Goal: Transaction & Acquisition: Subscribe to service/newsletter

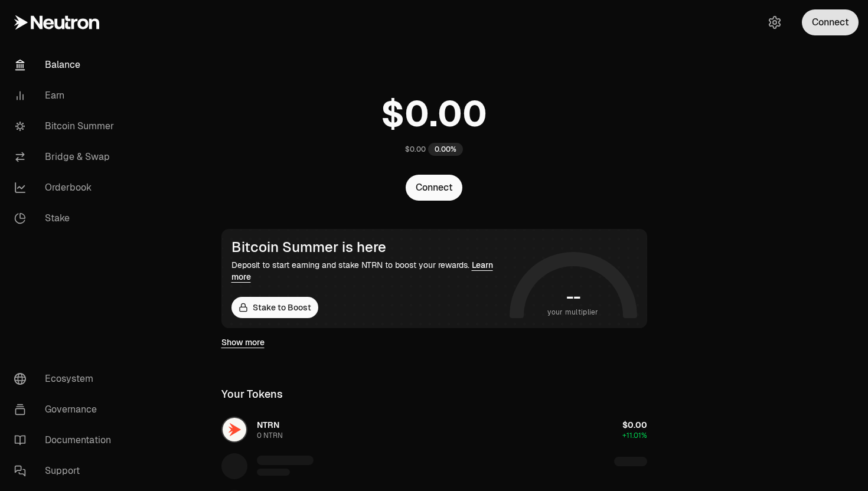
click at [822, 19] on button "Connect" at bounding box center [830, 22] width 57 height 26
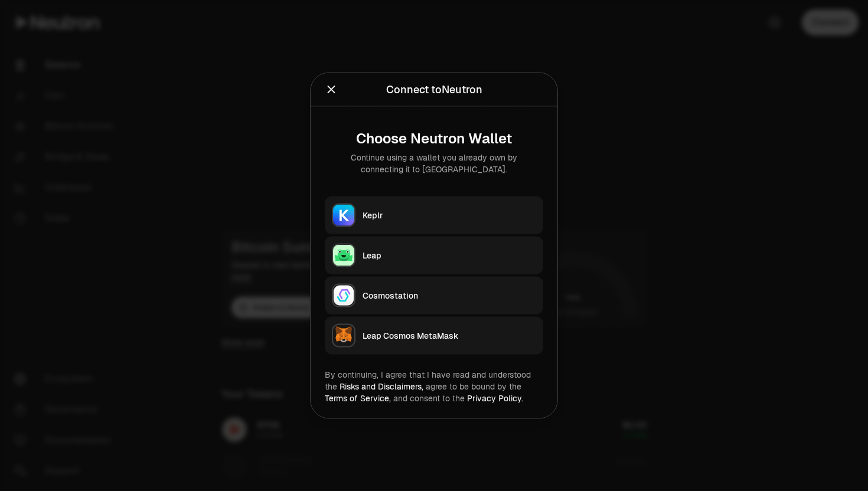
click at [408, 214] on div "Keplr" at bounding box center [450, 216] width 174 height 12
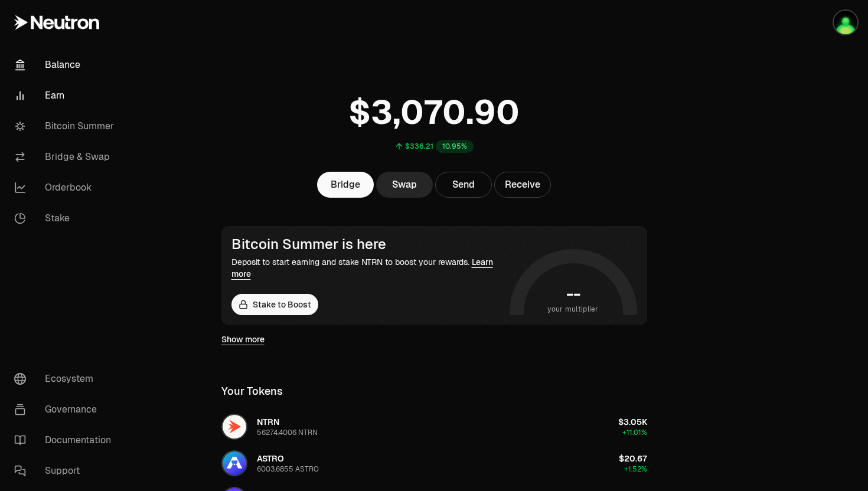
click at [57, 100] on link "Earn" at bounding box center [66, 95] width 123 height 31
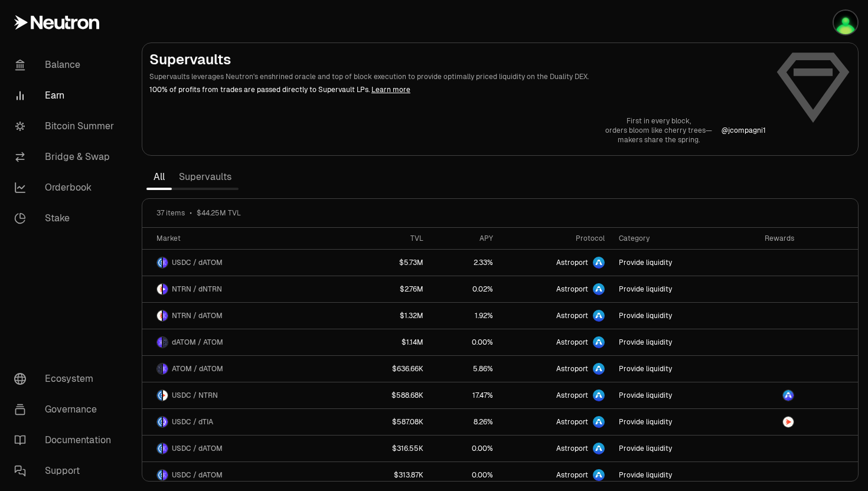
click at [201, 172] on link "Supervaults" at bounding box center [205, 177] width 67 height 24
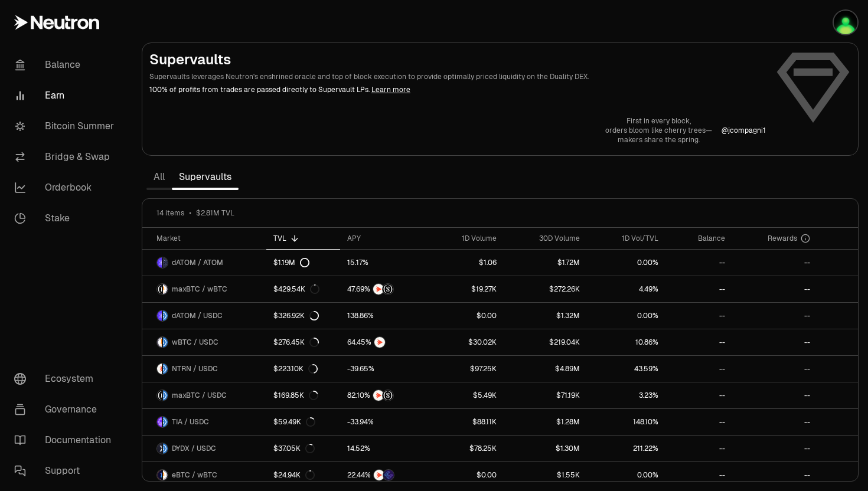
click at [157, 174] on link "All" at bounding box center [158, 177] width 25 height 24
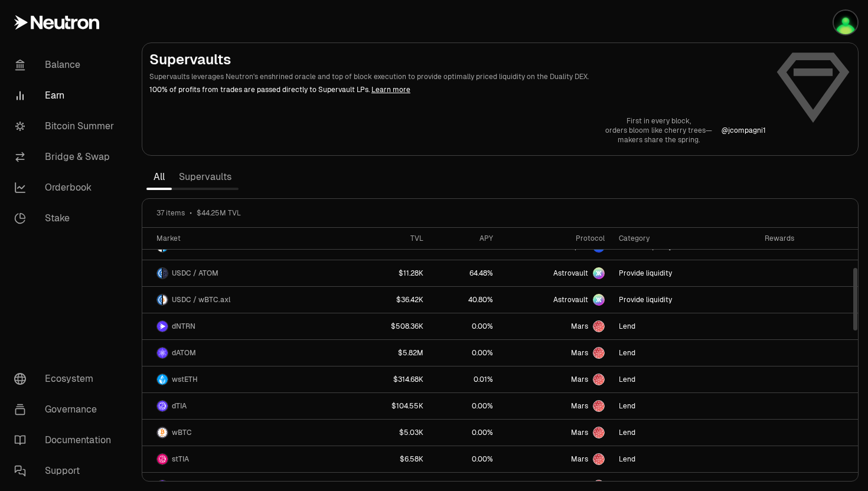
scroll to position [590, 0]
